Goal: Task Accomplishment & Management: Complete application form

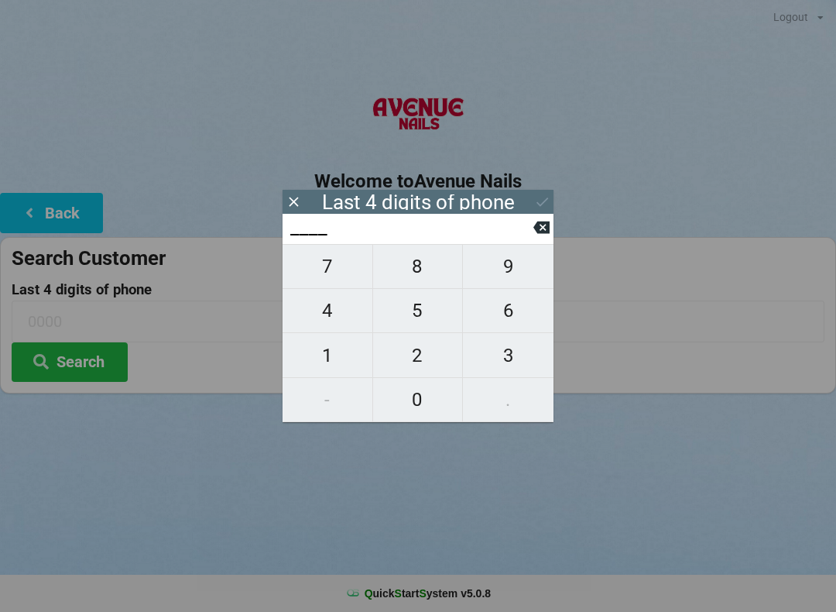
click at [324, 348] on span "1" at bounding box center [328, 355] width 90 height 33
type input "1___"
click at [420, 402] on span "0" at bounding box center [418, 399] width 90 height 33
type input "10__"
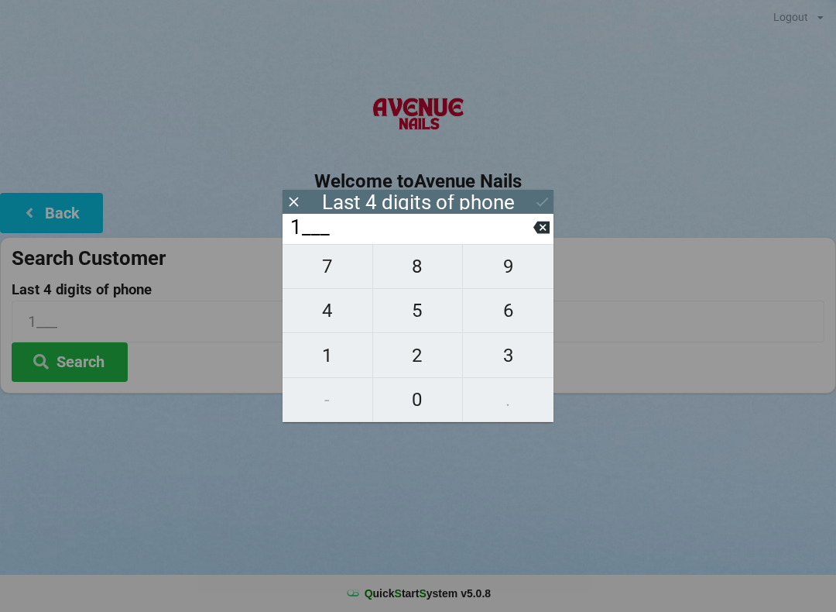
type input "10__"
click at [509, 299] on button "6" at bounding box center [508, 311] width 91 height 44
type input "106_"
click at [308, 363] on span "1" at bounding box center [328, 355] width 90 height 33
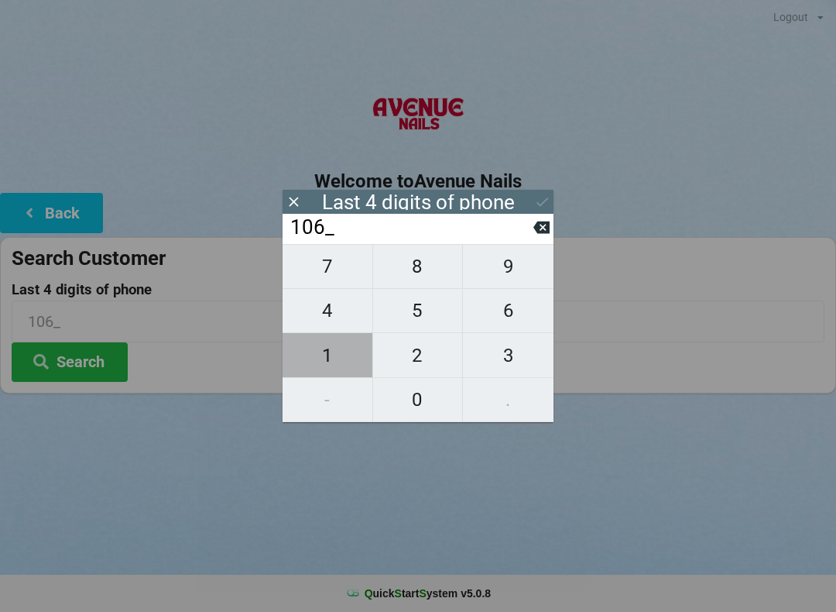
type input "1061"
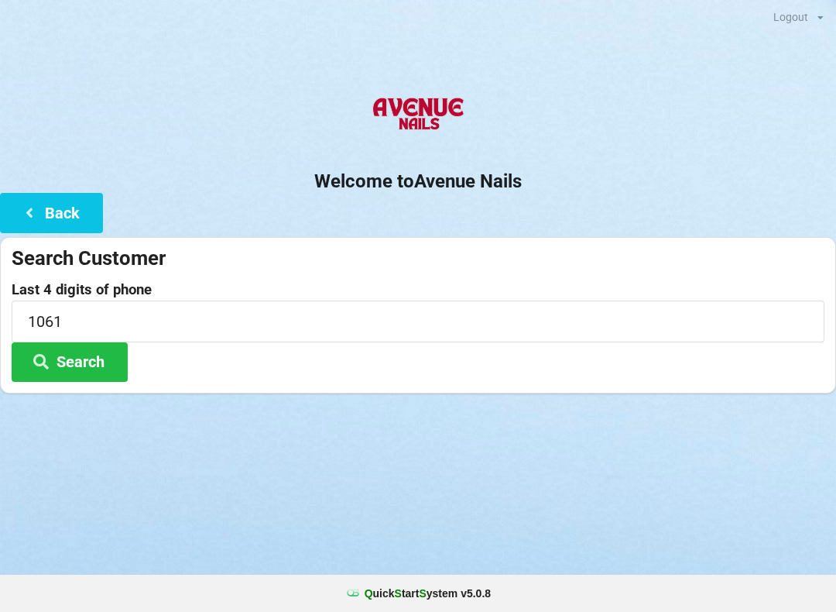
click at [72, 359] on button "Search" at bounding box center [70, 361] width 116 height 39
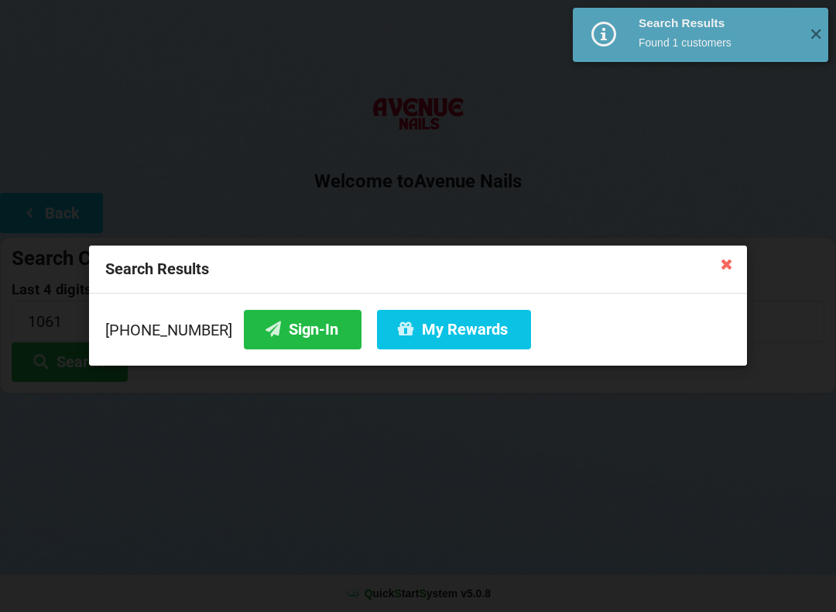
click at [277, 340] on button "Sign-In" at bounding box center [303, 329] width 118 height 39
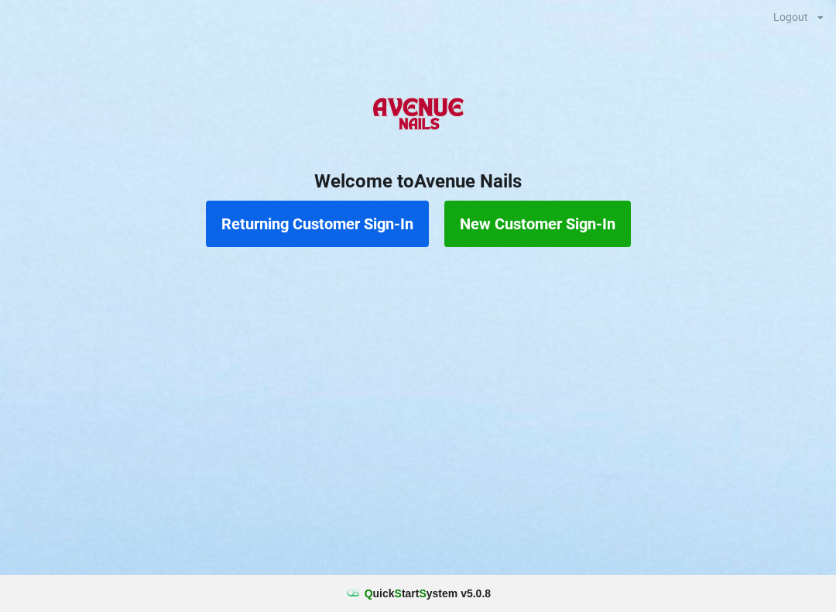
click at [335, 216] on button "Returning Customer Sign-In" at bounding box center [317, 224] width 223 height 46
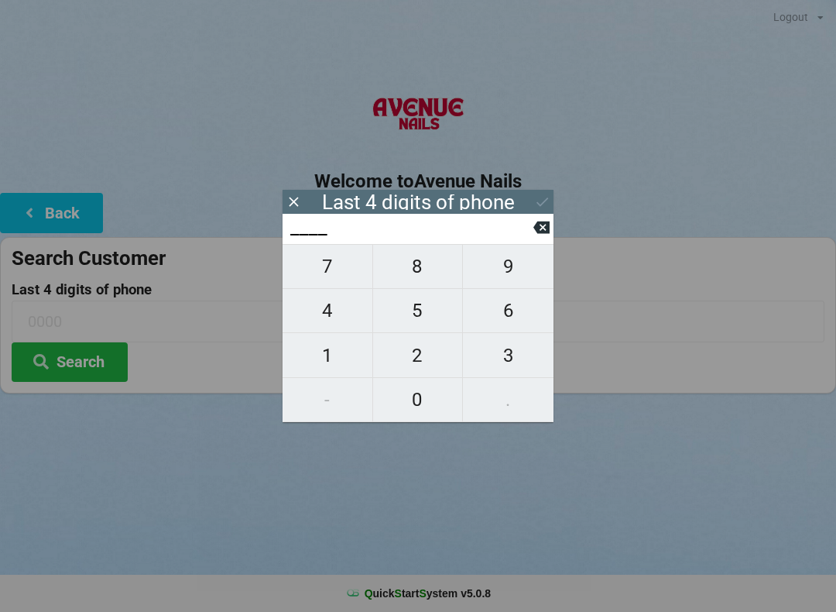
click at [515, 321] on span "6" at bounding box center [508, 310] width 91 height 33
type input "6___"
click at [499, 348] on span "3" at bounding box center [508, 355] width 91 height 33
type input "63__"
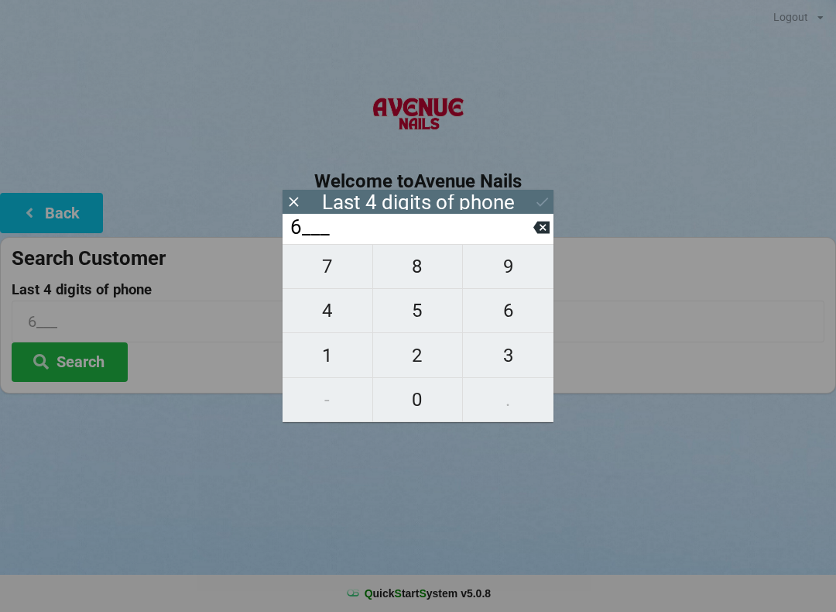
type input "63__"
click at [505, 352] on span "3" at bounding box center [508, 355] width 91 height 33
type input "633_"
click at [417, 389] on span "0" at bounding box center [418, 399] width 90 height 33
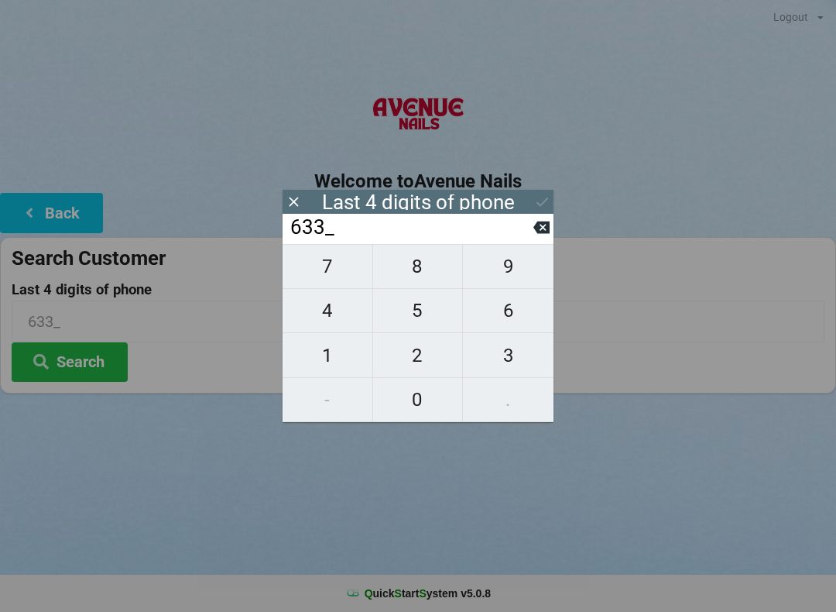
type input "6330"
click at [535, 204] on icon at bounding box center [542, 202] width 16 height 16
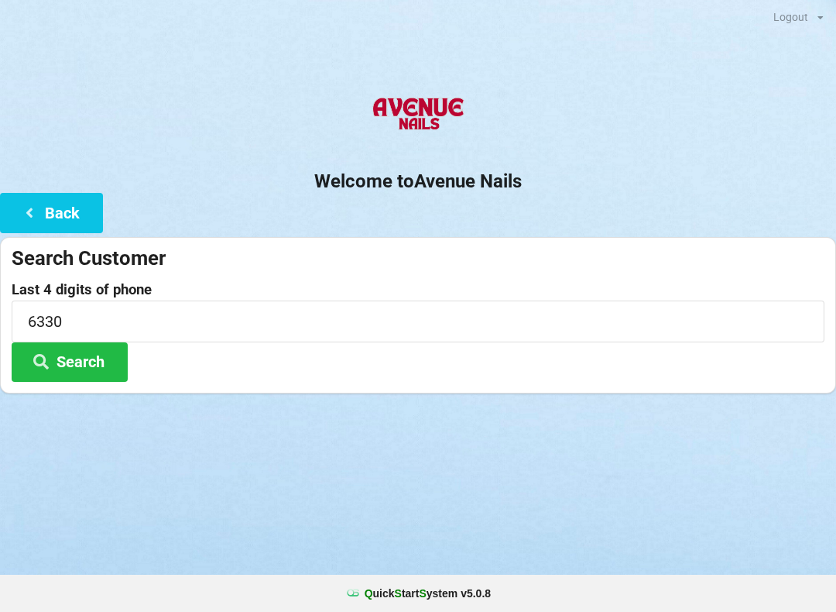
click at [93, 362] on button "Search" at bounding box center [70, 361] width 116 height 39
click at [190, 308] on input "6330" at bounding box center [418, 320] width 813 height 41
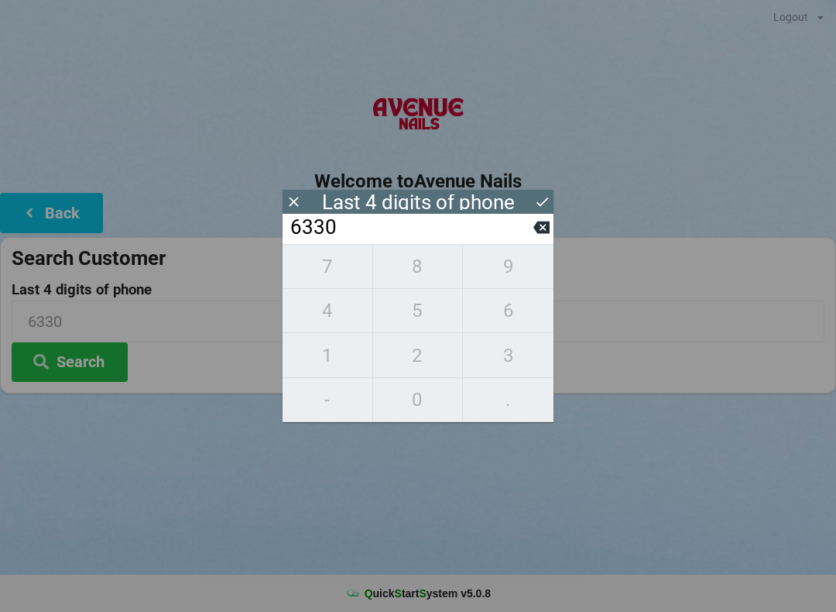
click at [540, 229] on icon at bounding box center [542, 227] width 16 height 12
click at [538, 232] on icon at bounding box center [542, 227] width 16 height 12
click at [537, 231] on icon at bounding box center [542, 227] width 16 height 12
type input "6___"
click at [338, 311] on span "4" at bounding box center [328, 310] width 90 height 33
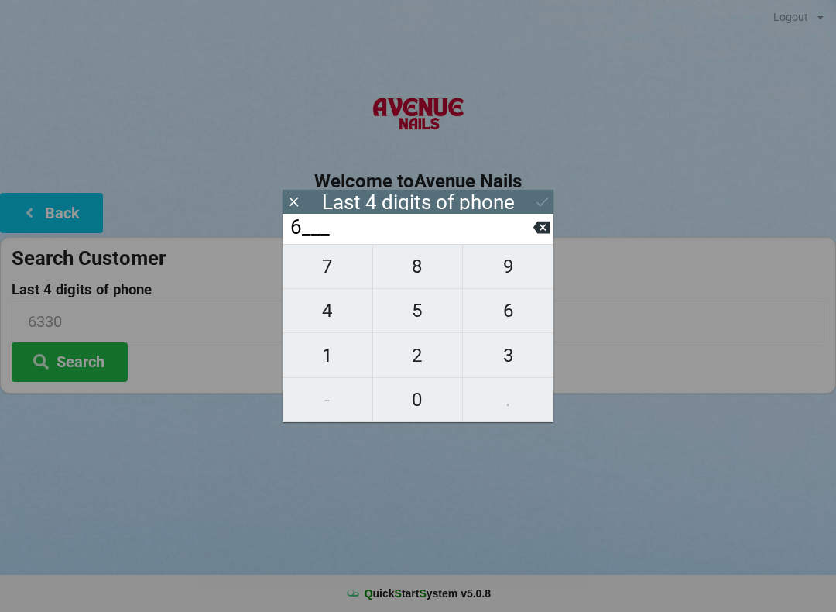
type input "64__"
click at [517, 347] on span "3" at bounding box center [508, 355] width 91 height 33
type input "643_"
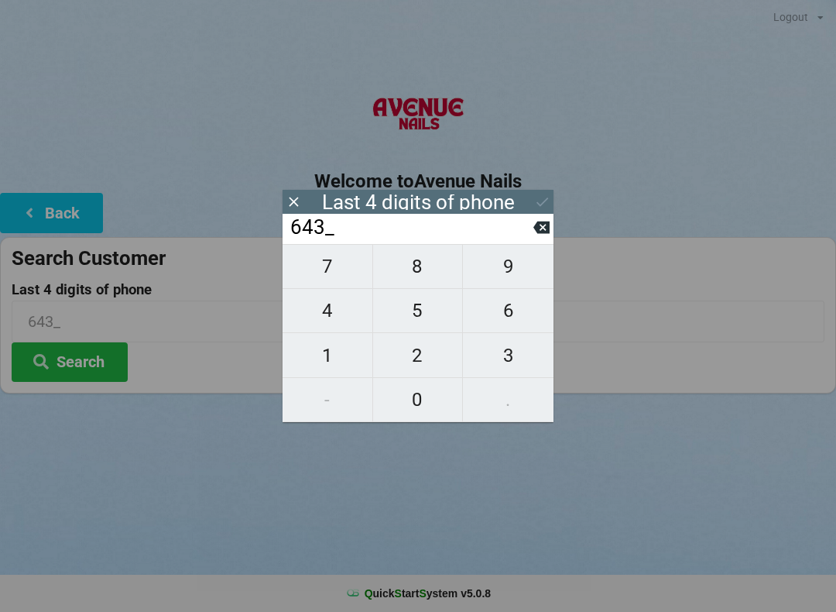
click at [520, 319] on span "6" at bounding box center [508, 310] width 91 height 33
type input "6436"
click at [540, 189] on h2 "Welcome to [GEOGRAPHIC_DATA]" at bounding box center [418, 182] width 836 height 24
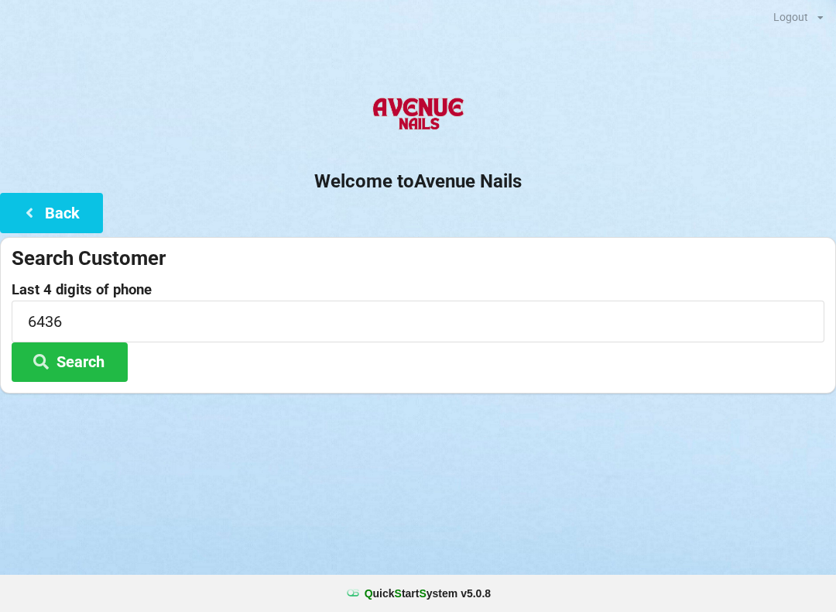
click at [91, 361] on button "Search" at bounding box center [70, 361] width 116 height 39
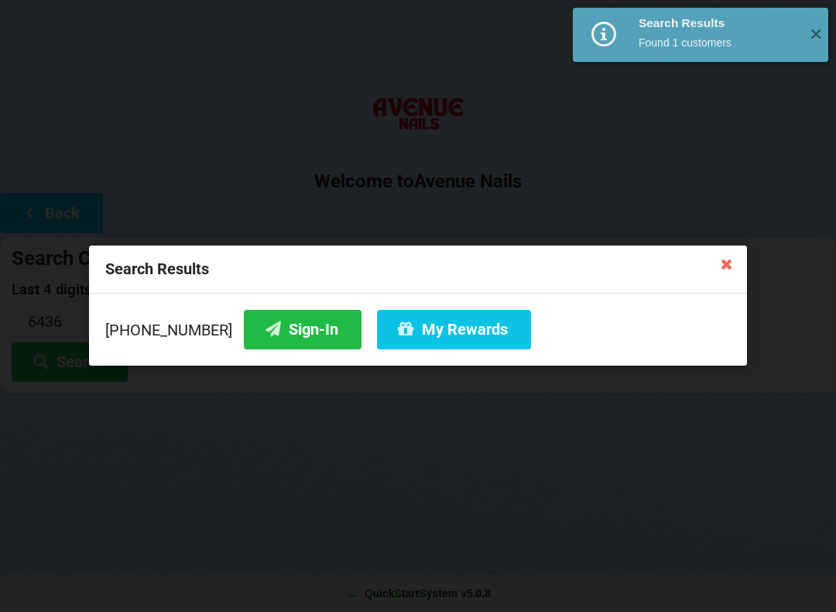
click at [285, 327] on button "Sign-In" at bounding box center [303, 329] width 118 height 39
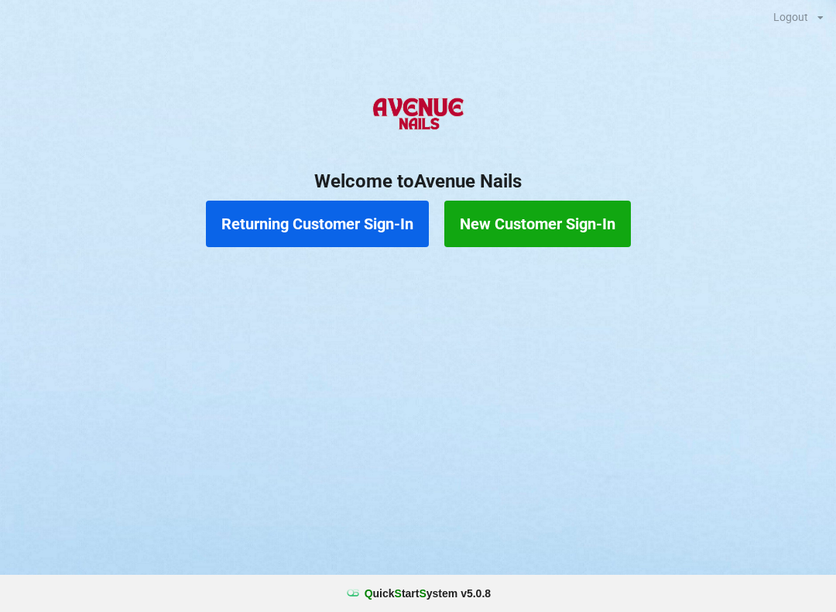
click at [602, 208] on button "New Customer Sign-In" at bounding box center [537, 224] width 187 height 46
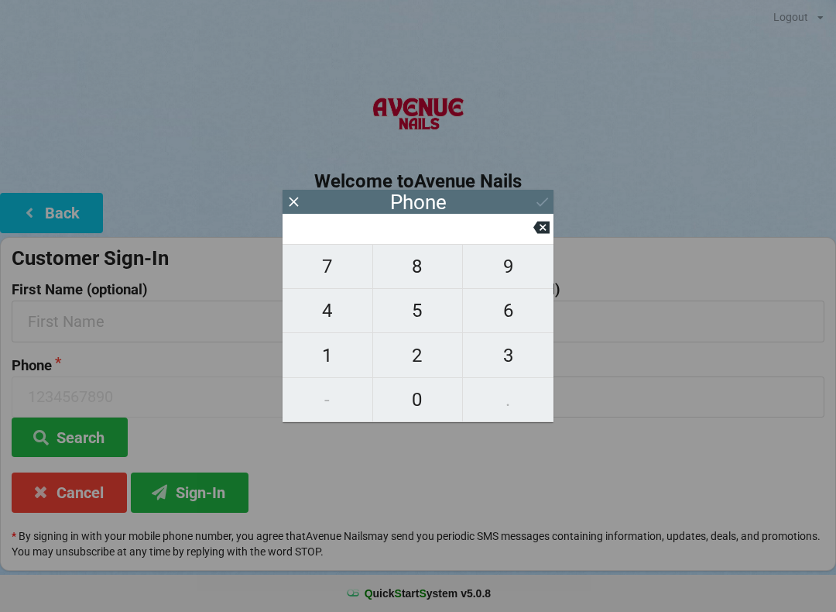
click at [424, 308] on span "5" at bounding box center [418, 310] width 90 height 33
type input "5"
click at [518, 314] on span "6" at bounding box center [508, 310] width 91 height 33
type input "56"
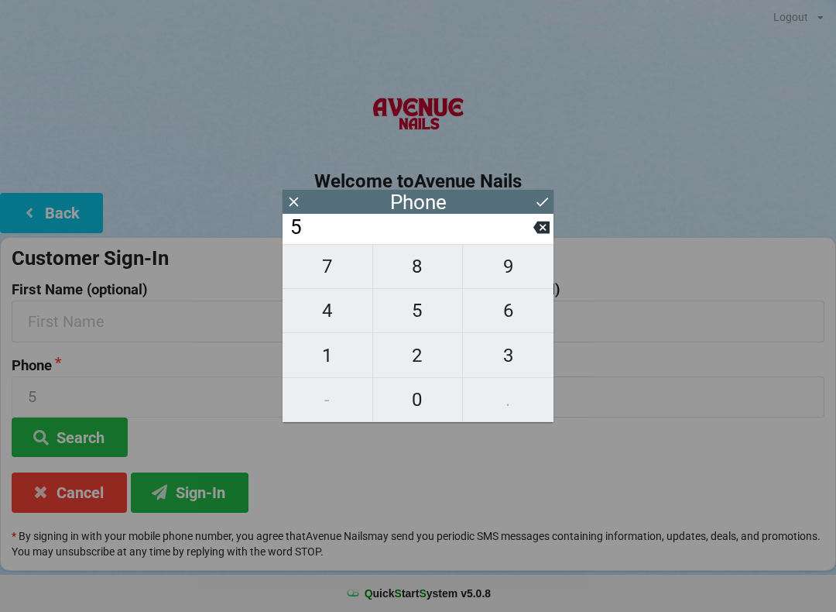
type input "56"
click at [323, 261] on span "7" at bounding box center [328, 266] width 90 height 33
type input "567"
click at [535, 214] on div "567" at bounding box center [418, 229] width 271 height 30
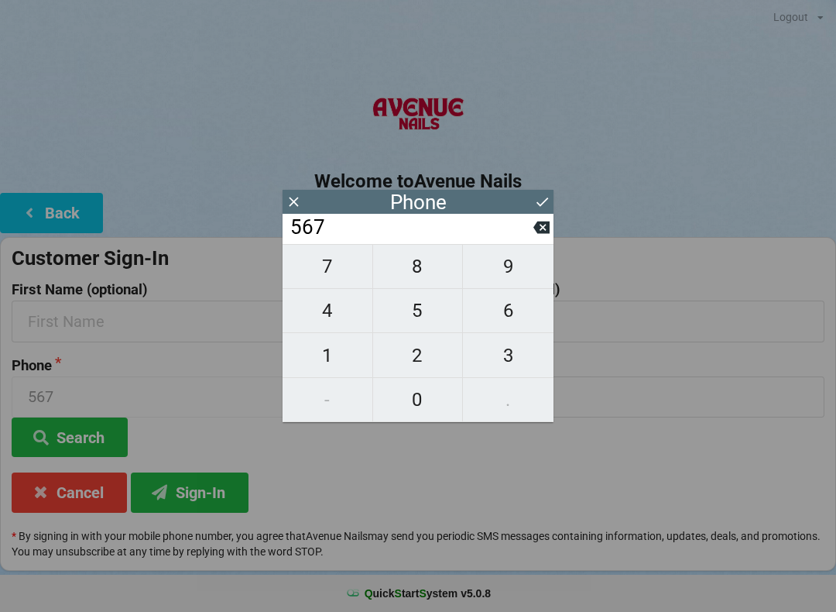
click at [548, 225] on icon at bounding box center [542, 227] width 16 height 16
click at [343, 340] on button "1" at bounding box center [328, 355] width 91 height 44
type input "561"
click at [517, 302] on span "6" at bounding box center [508, 310] width 91 height 33
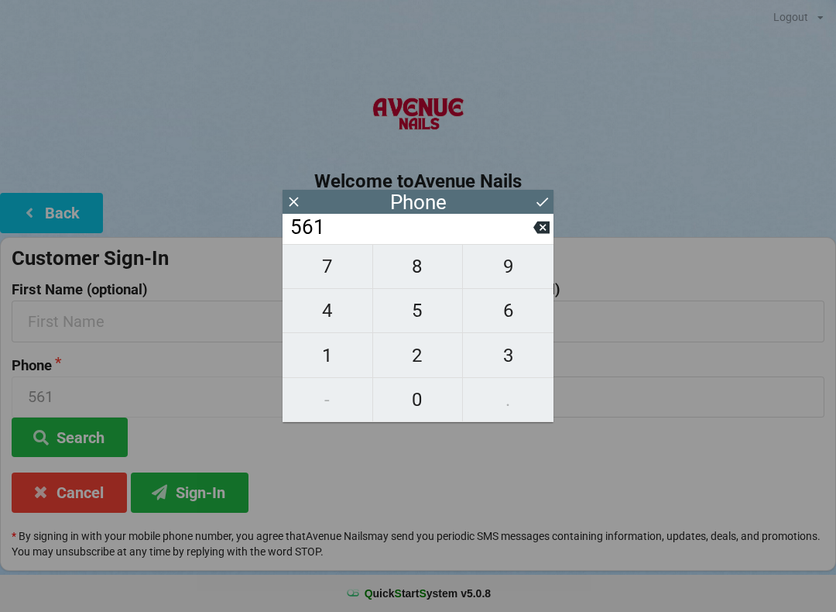
type input "5616"
click at [506, 333] on button "6" at bounding box center [508, 311] width 91 height 44
type input "56166"
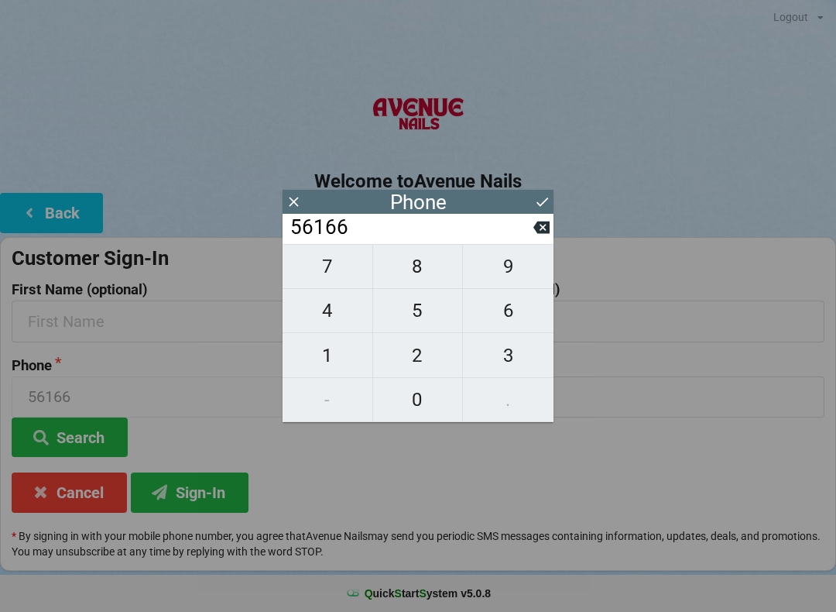
click at [506, 344] on span "3" at bounding box center [508, 355] width 91 height 33
type input "561663"
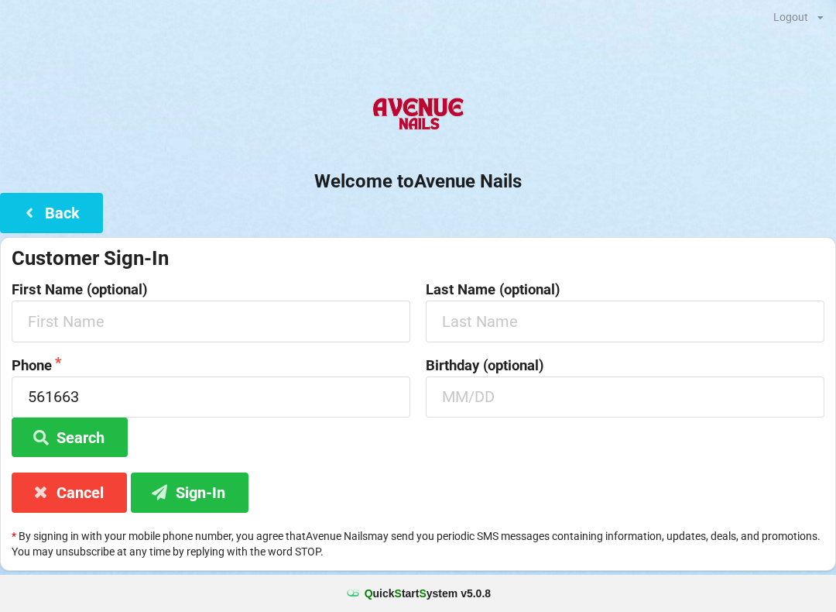
click at [551, 222] on div "Welcome to Avenue Nails Back Customer Sign-In First Name (optional) Last Name (…" at bounding box center [418, 327] width 836 height 486
click at [285, 404] on input "561663" at bounding box center [211, 396] width 399 height 41
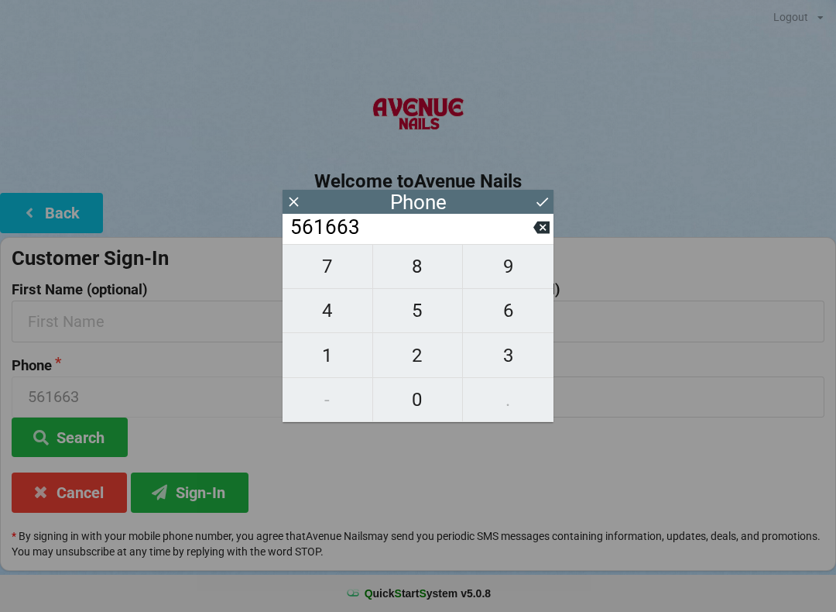
click at [539, 225] on icon at bounding box center [542, 227] width 16 height 16
click at [529, 217] on input "56166" at bounding box center [411, 227] width 245 height 25
click at [533, 223] on input "56166" at bounding box center [411, 227] width 245 height 25
click at [537, 225] on icon at bounding box center [542, 227] width 16 height 16
type input "5616"
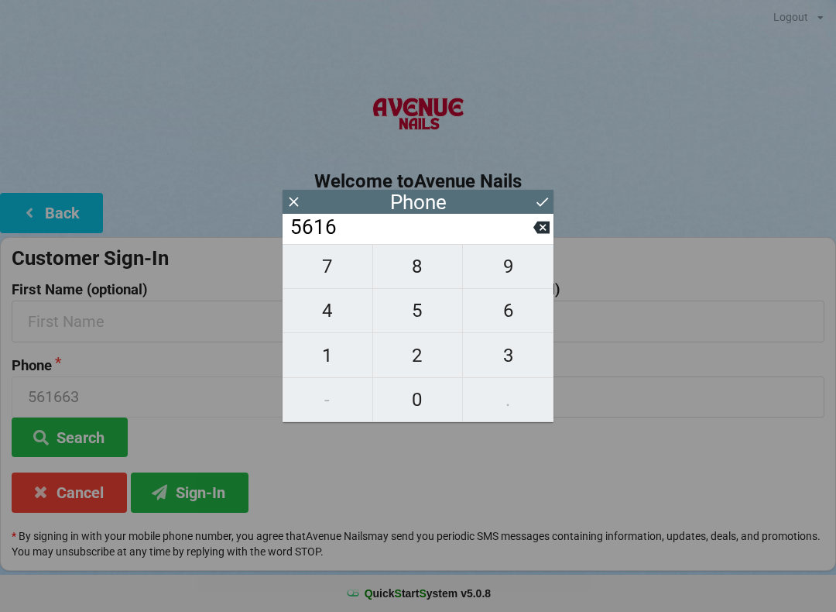
click at [508, 352] on span "3" at bounding box center [508, 355] width 91 height 33
type input "56163"
click at [520, 346] on span "3" at bounding box center [508, 355] width 91 height 33
type input "561633"
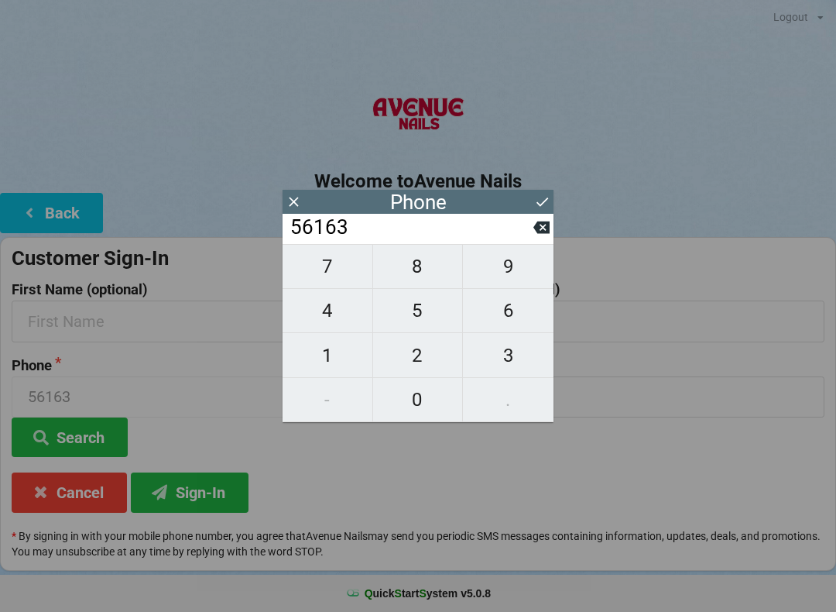
type input "561633"
click at [522, 265] on span "9" at bounding box center [508, 266] width 91 height 33
type input "5616339"
click at [429, 269] on span "8" at bounding box center [418, 266] width 90 height 33
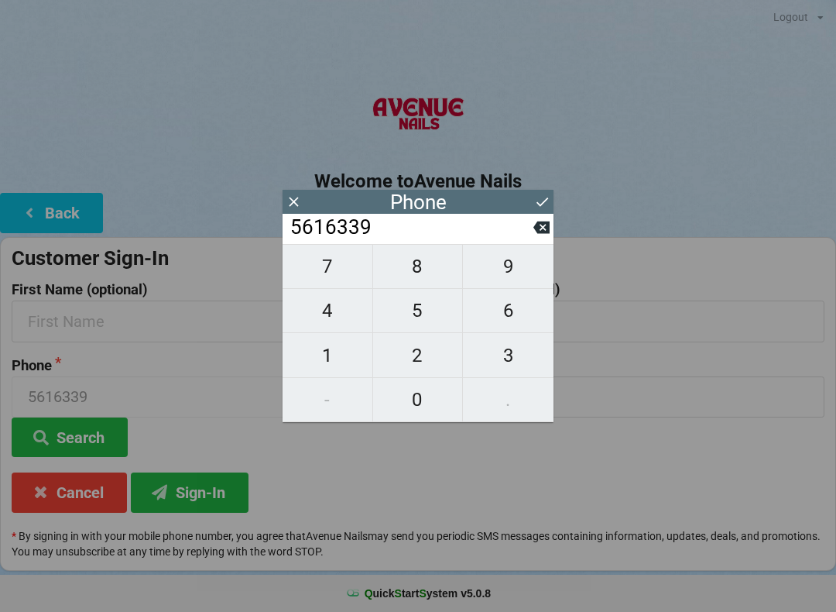
type input "56163398"
click at [431, 317] on span "5" at bounding box center [418, 310] width 90 height 33
type input "561633985"
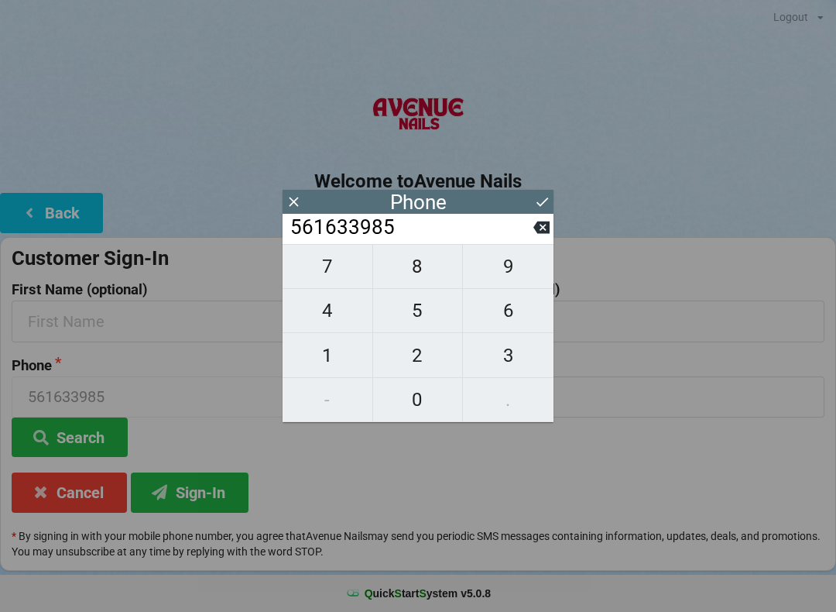
click at [343, 262] on span "7" at bounding box center [328, 266] width 90 height 33
type input "5616339857"
click at [539, 196] on icon at bounding box center [542, 202] width 16 height 16
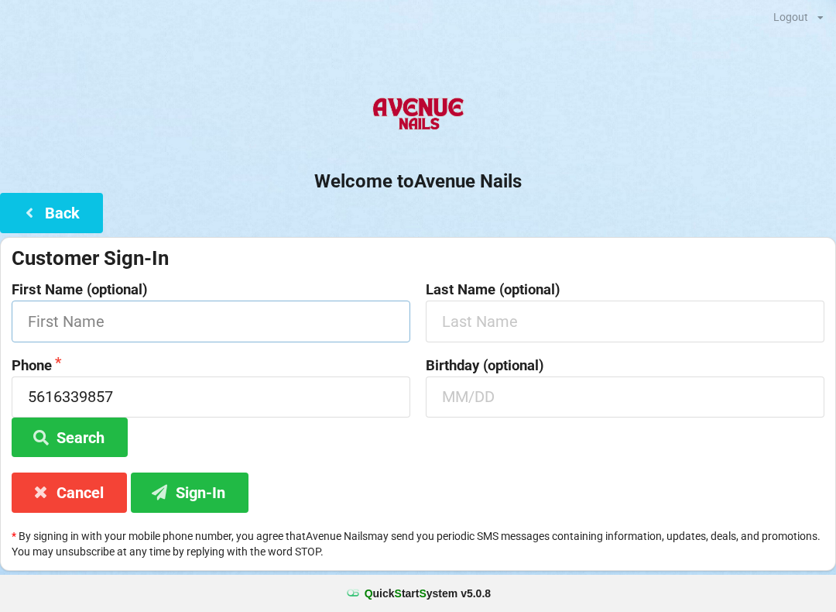
click at [261, 314] on input "text" at bounding box center [211, 320] width 399 height 41
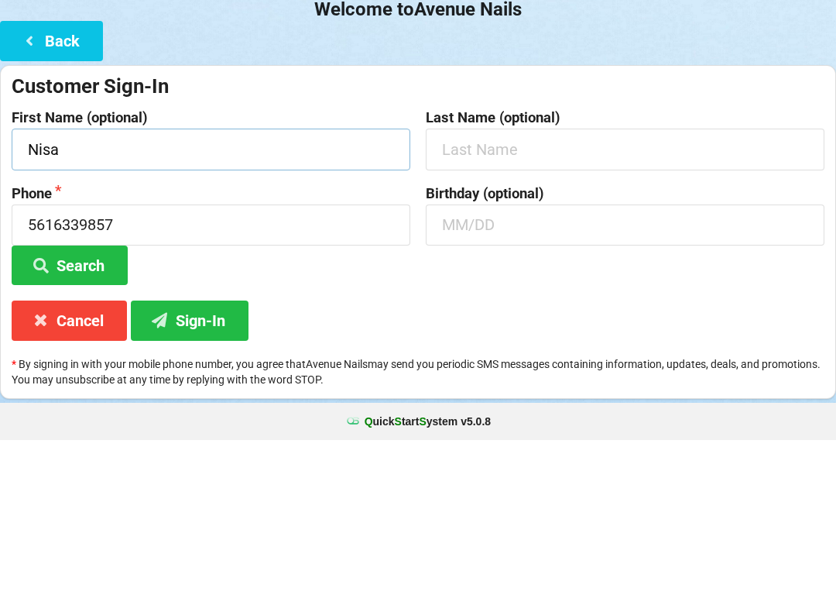
type input "Nisa"
click at [578, 376] on input "text" at bounding box center [625, 396] width 399 height 41
click at [221, 472] on button "Sign-In" at bounding box center [190, 491] width 118 height 39
click at [615, 376] on input "0720" at bounding box center [625, 396] width 399 height 41
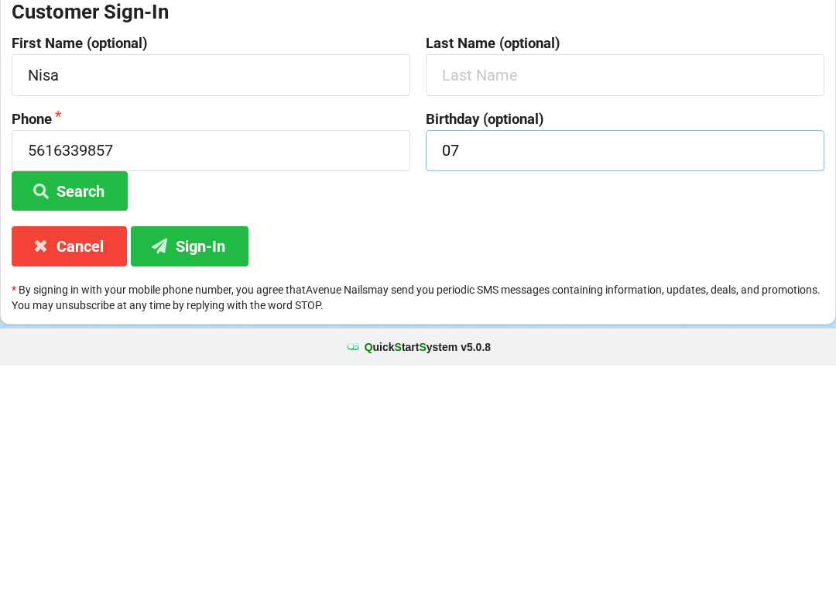
type input "0"
type input "07/20"
click at [194, 472] on button "Sign-In" at bounding box center [190, 491] width 118 height 39
